Goal: Information Seeking & Learning: Learn about a topic

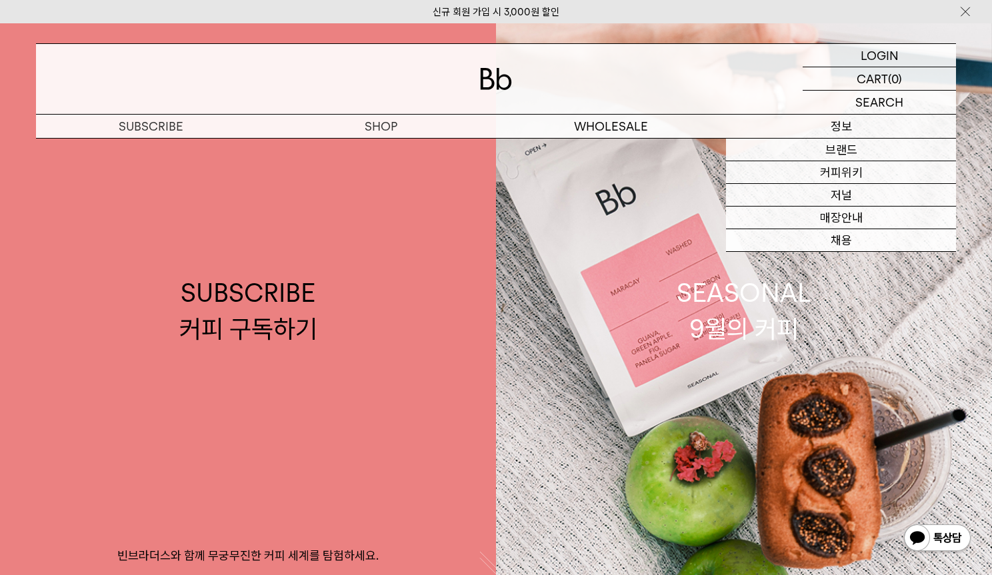
click at [856, 126] on p "정보" at bounding box center [841, 126] width 230 height 23
click at [841, 125] on p "정보" at bounding box center [841, 126] width 230 height 23
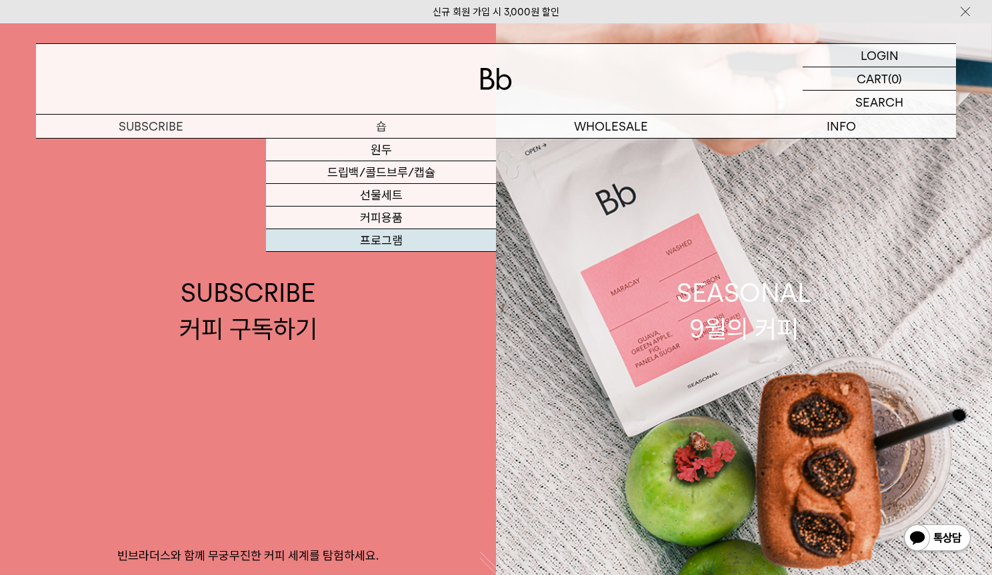
click at [374, 242] on link "프로그램" at bounding box center [381, 240] width 230 height 23
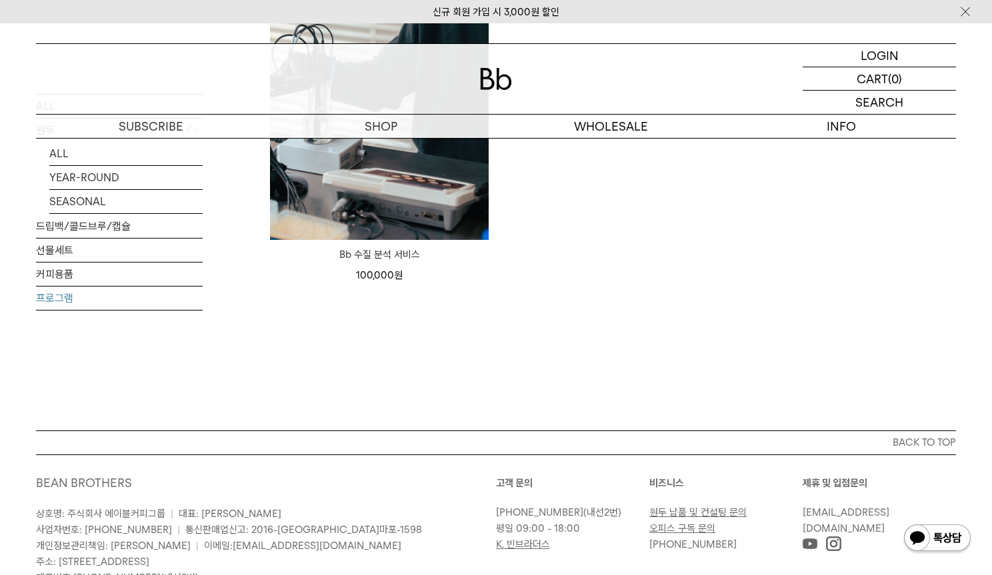
scroll to position [355, 0]
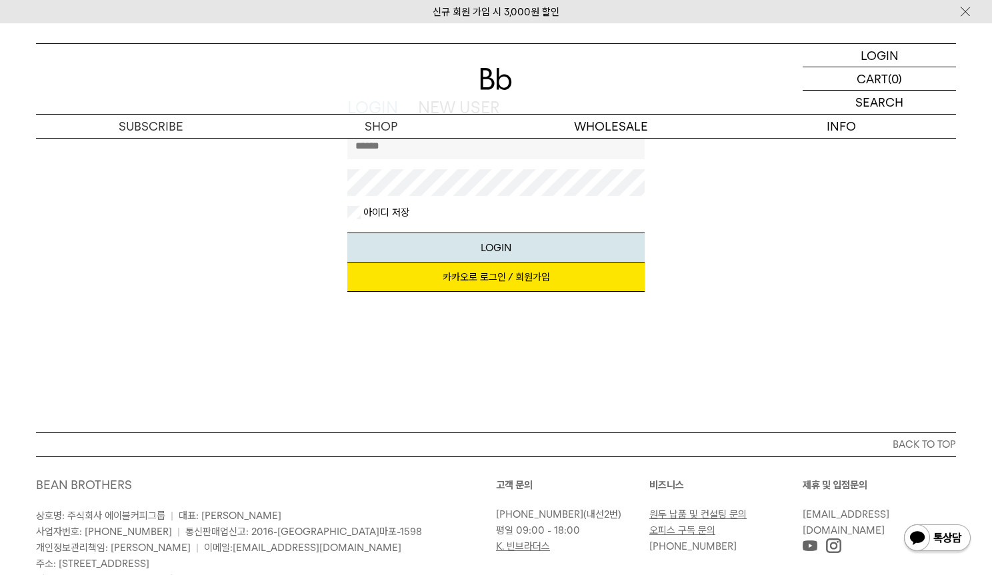
scroll to position [219, 0]
